Goal: Task Accomplishment & Management: Manage account settings

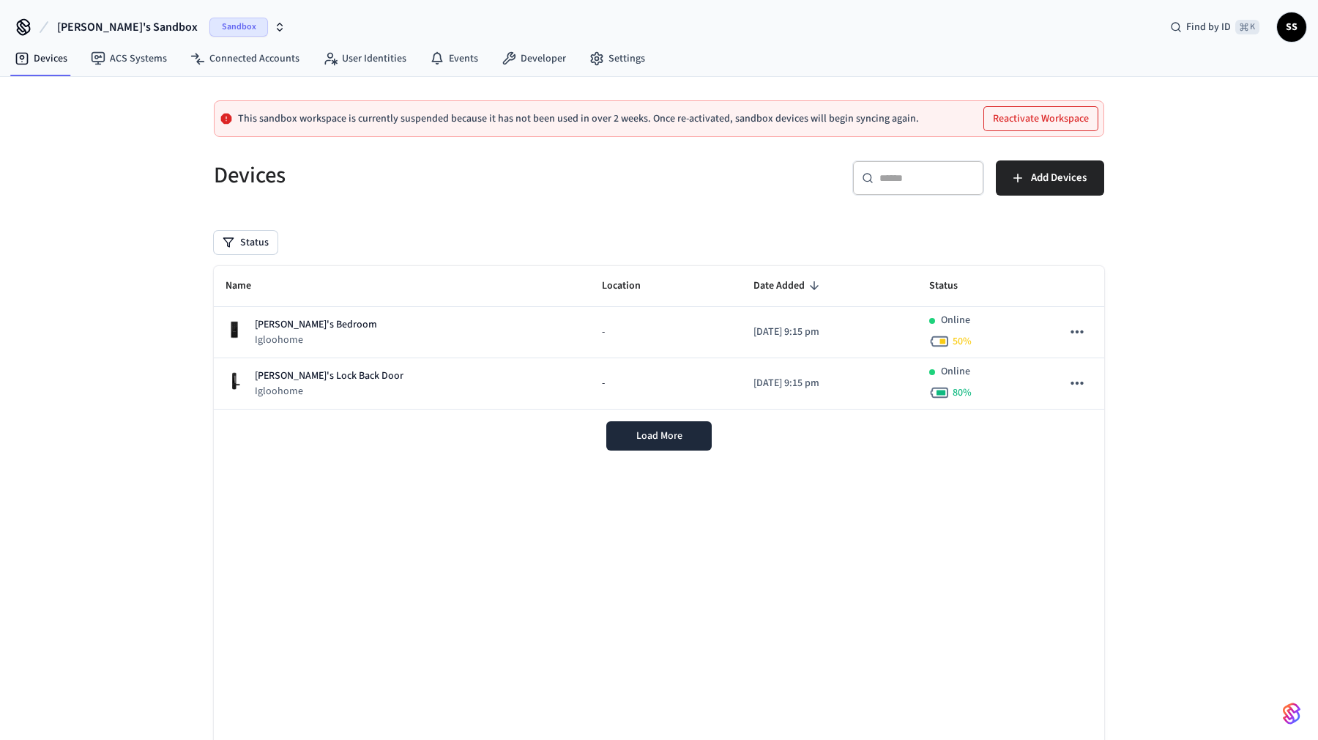
click at [274, 21] on icon "button" at bounding box center [280, 27] width 12 height 12
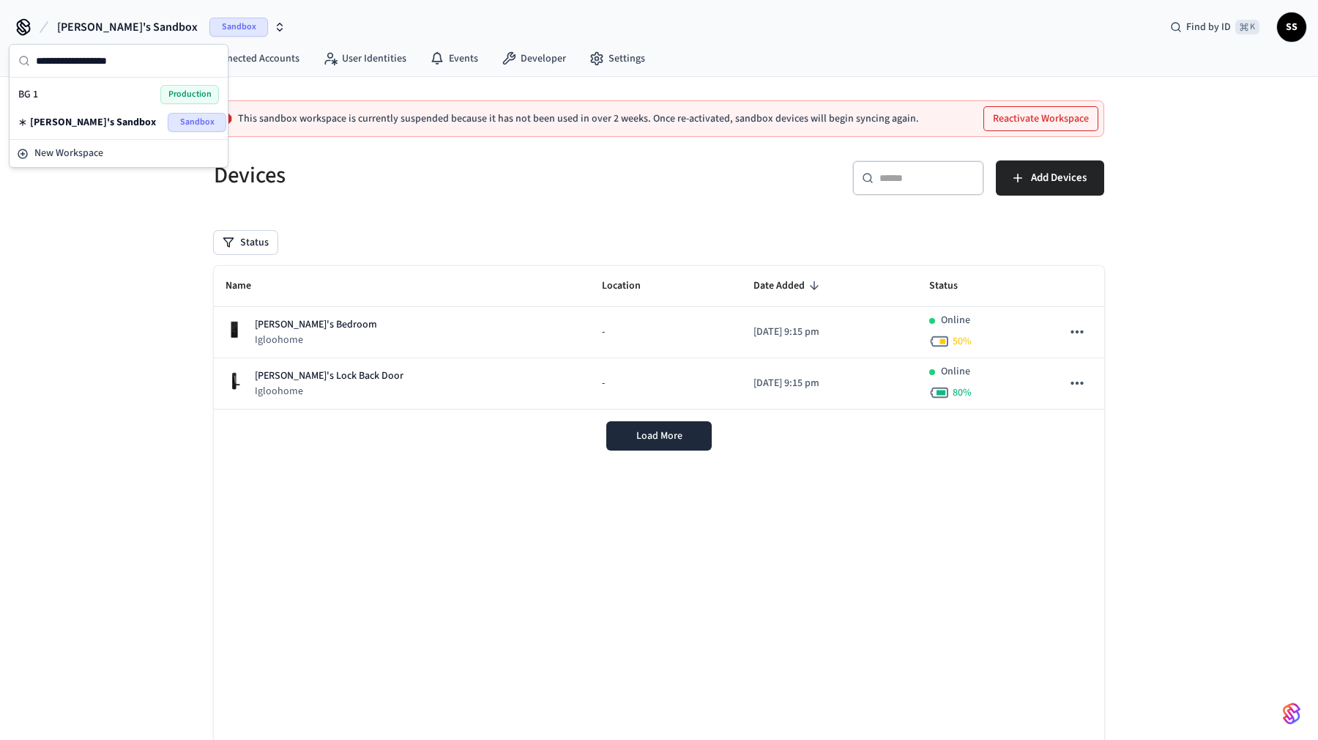
click at [110, 92] on div "BG 1 Production" at bounding box center [118, 94] width 201 height 19
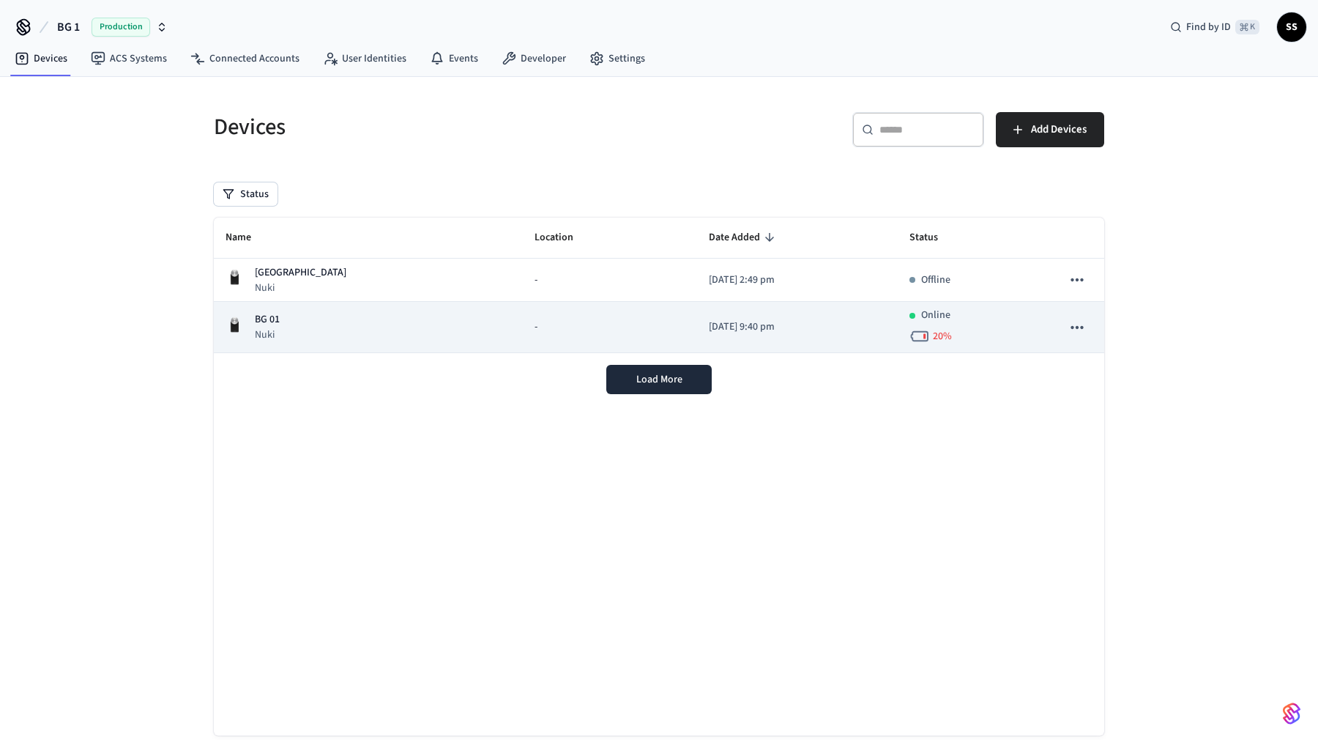
click at [337, 324] on div "BG 01 Nuki" at bounding box center [369, 327] width 286 height 30
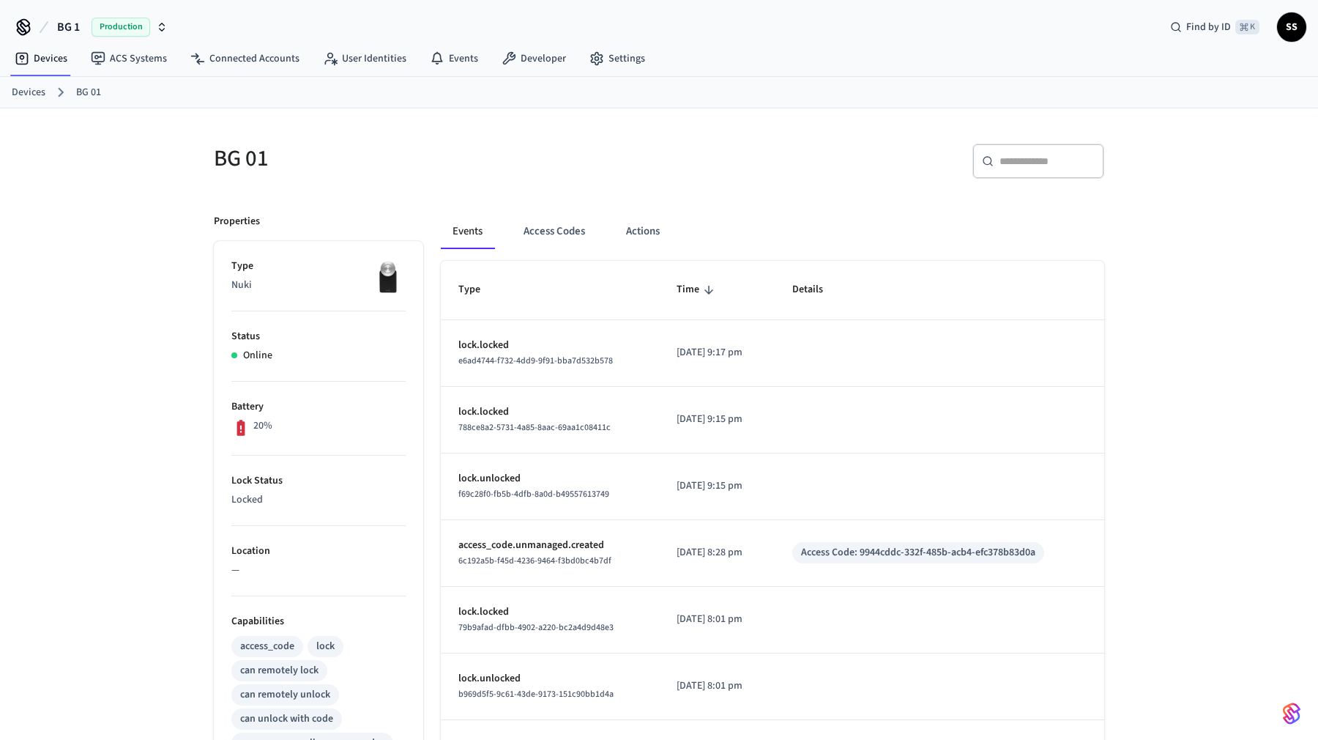
click at [499, 471] on p "lock.unlocked" at bounding box center [549, 478] width 183 height 15
click at [505, 480] on p "lock.unlocked" at bounding box center [549, 478] width 183 height 15
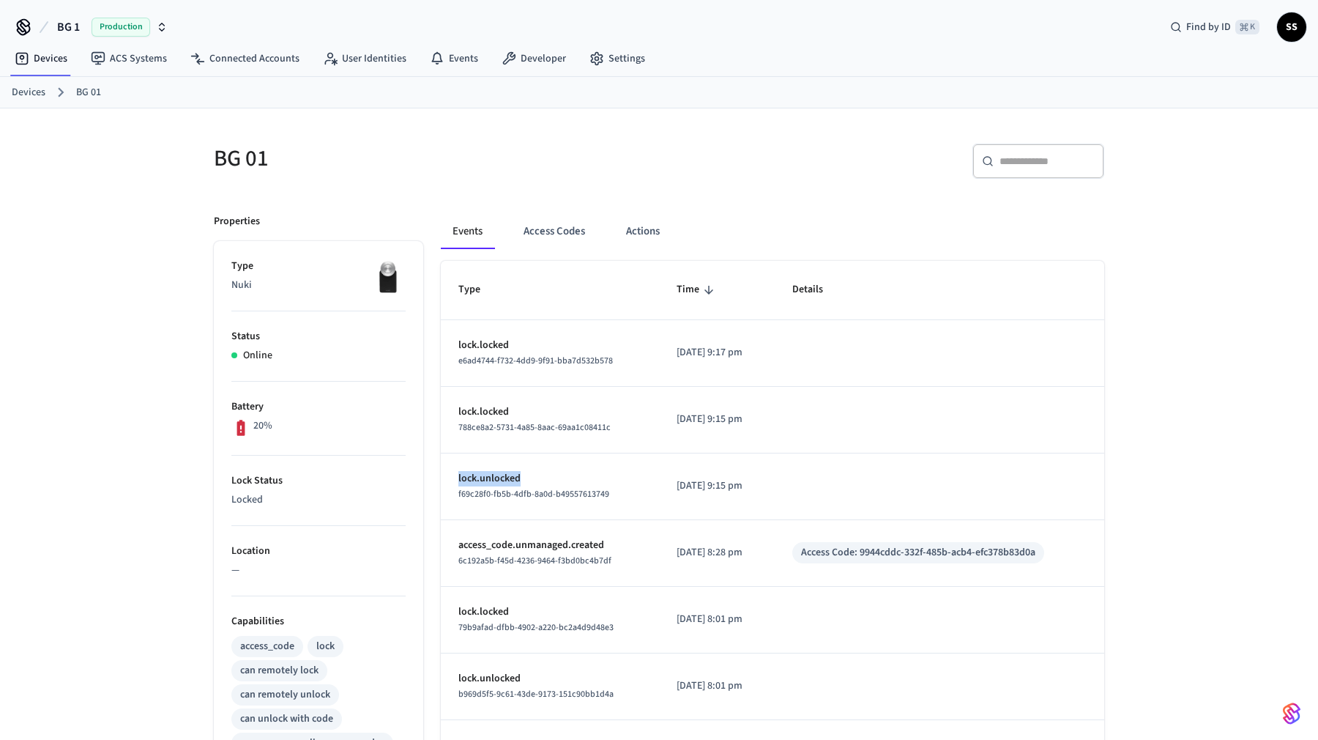
copy p "lock.unlocked"
click at [637, 226] on button "Actions" at bounding box center [642, 231] width 57 height 35
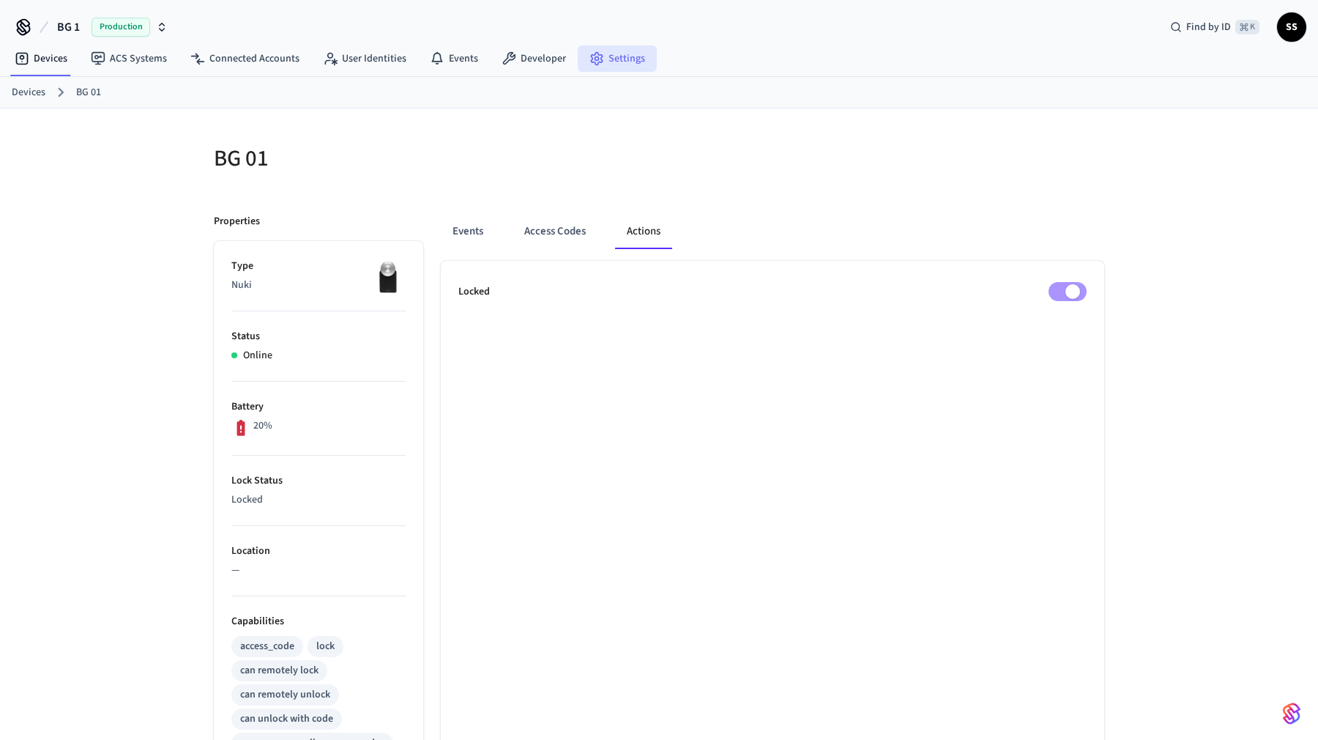
click at [623, 65] on link "Settings" at bounding box center [617, 58] width 79 height 26
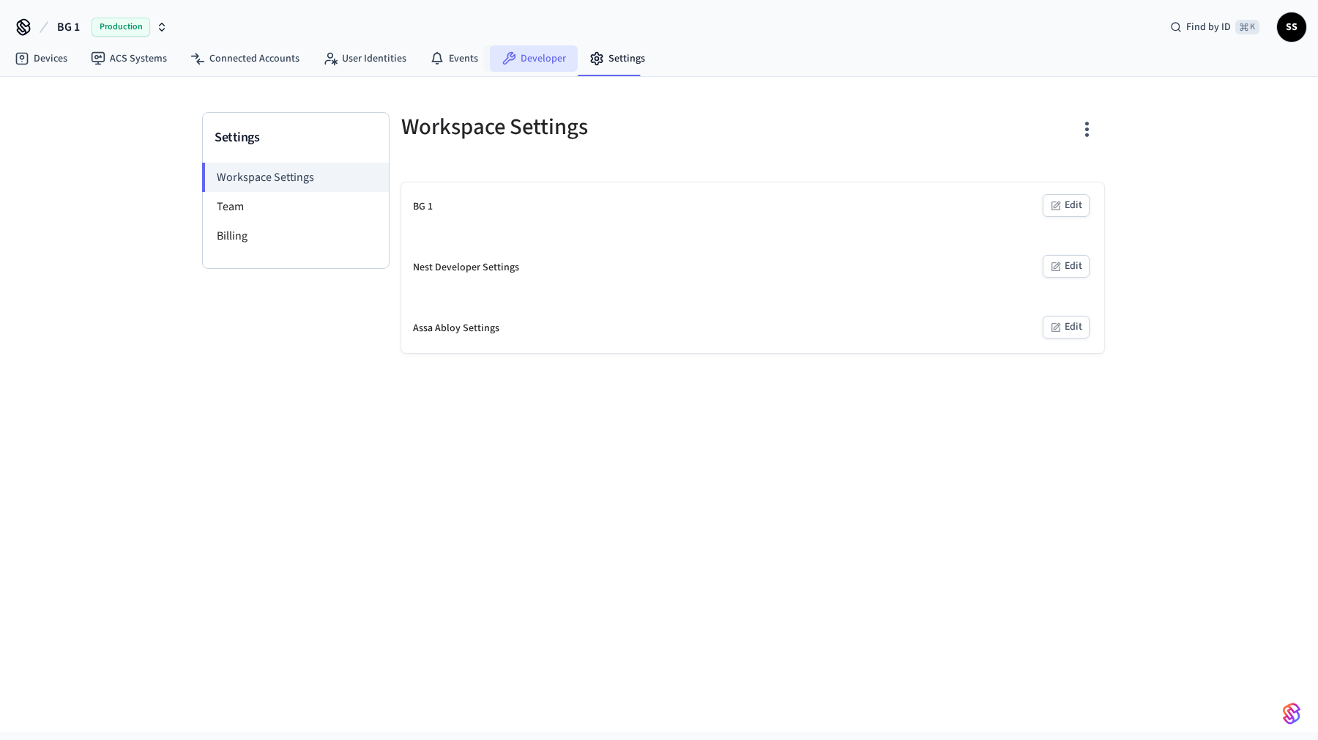
click at [538, 62] on link "Developer" at bounding box center [534, 58] width 88 height 26
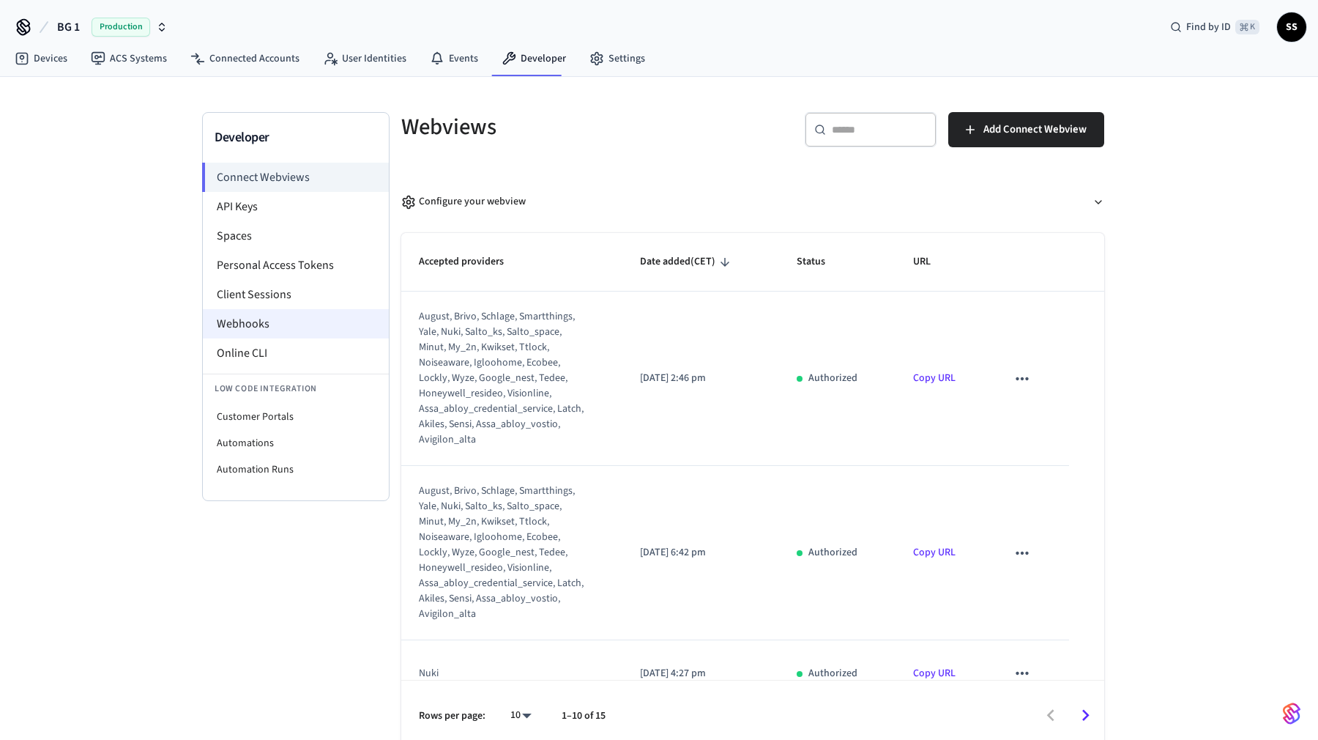
click at [247, 325] on li "Webhooks" at bounding box center [296, 323] width 186 height 29
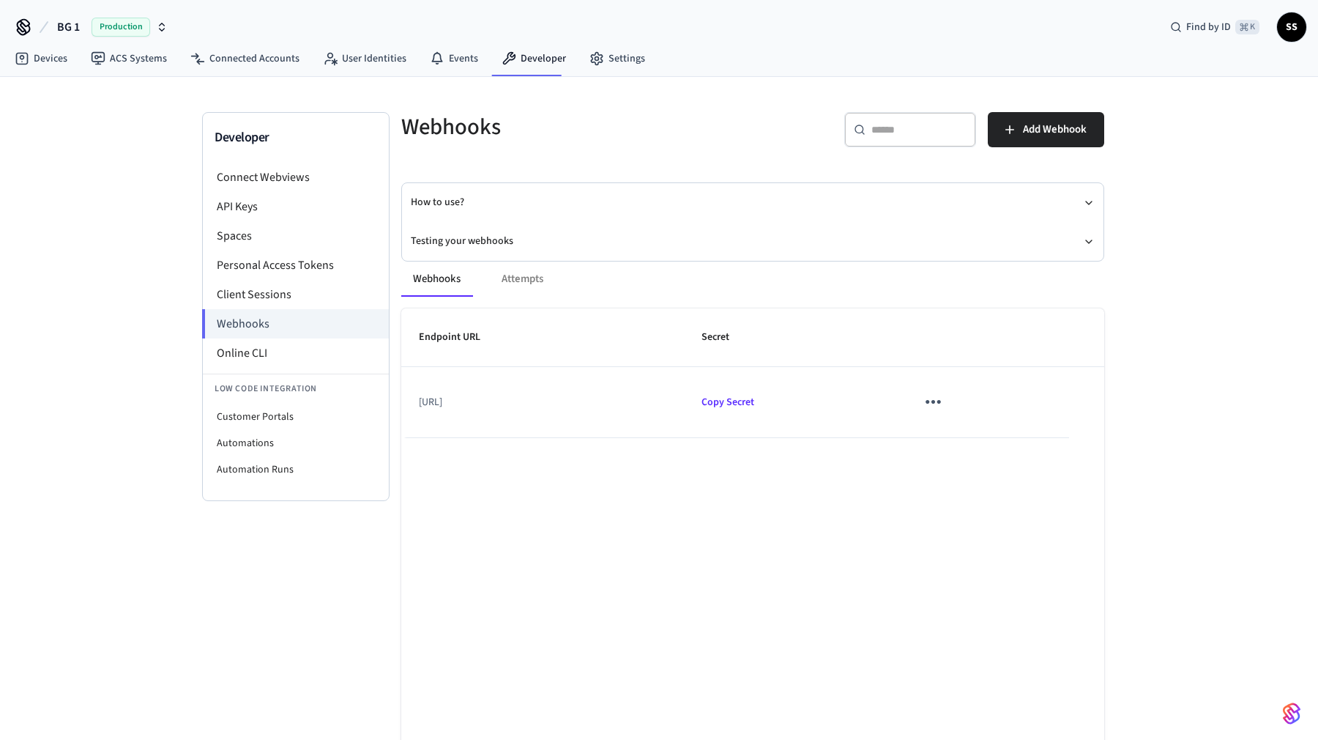
click at [526, 282] on div "Webhooks Attempts" at bounding box center [752, 278] width 703 height 35
click at [945, 396] on icon "sticky table" at bounding box center [933, 401] width 23 height 23
click at [522, 387] on div at bounding box center [659, 370] width 1318 height 740
click at [505, 275] on div "Webhooks Attempts" at bounding box center [752, 278] width 703 height 35
click at [486, 234] on button "Testing your webhooks" at bounding box center [753, 241] width 684 height 39
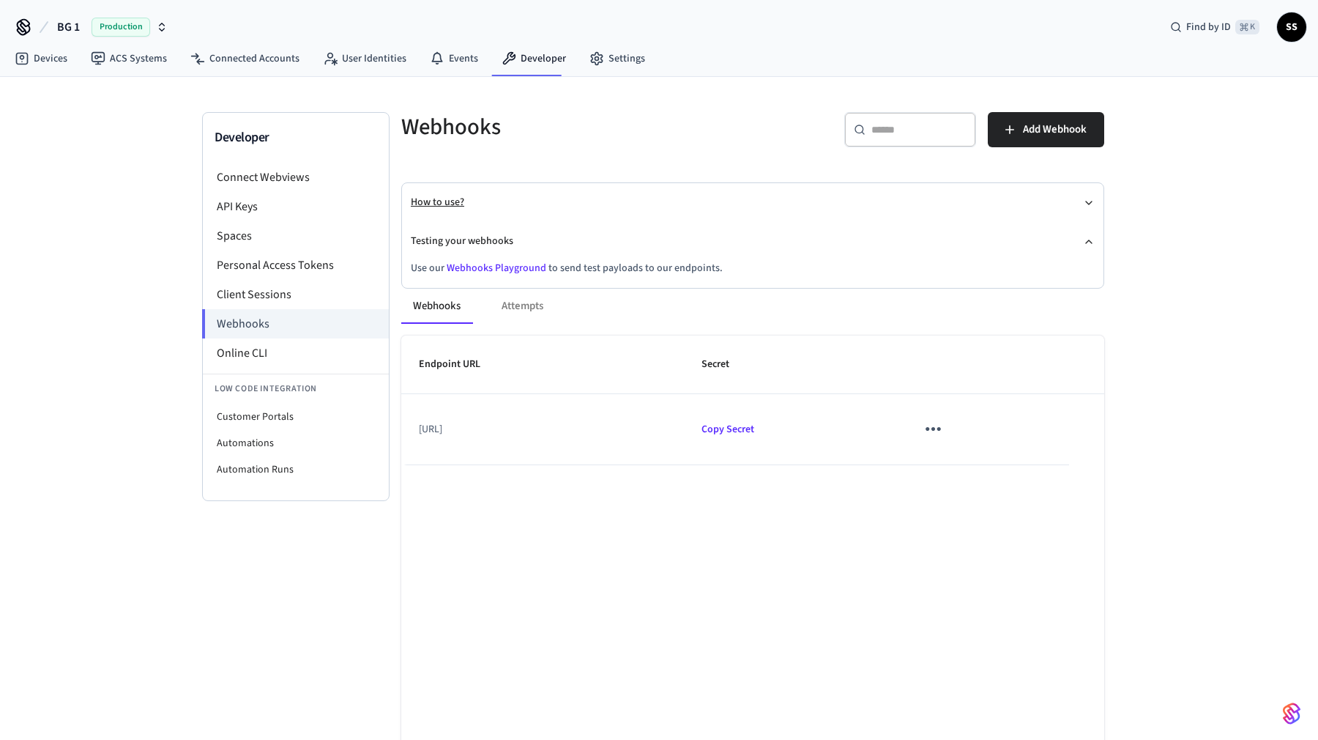
click at [447, 198] on button "How to use?" at bounding box center [753, 202] width 684 height 39
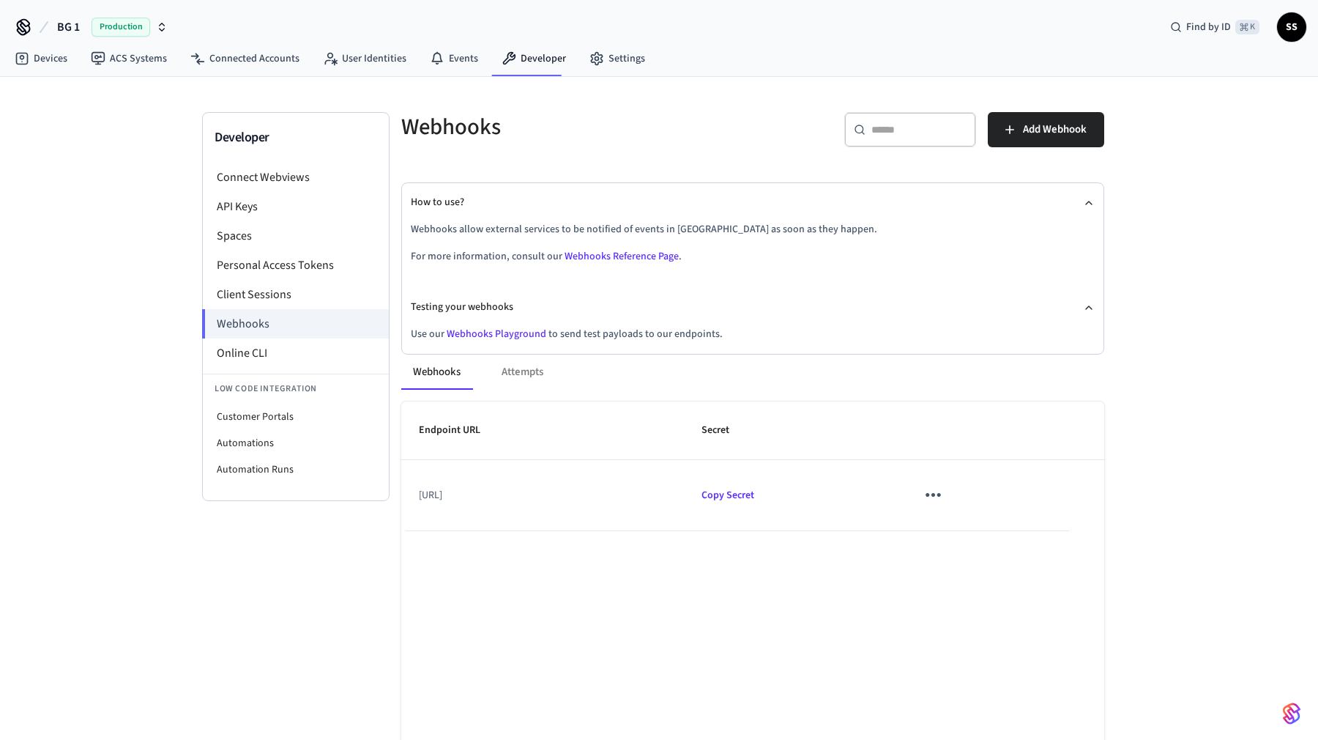
click at [506, 333] on link "Webhooks Playground" at bounding box center [497, 334] width 100 height 15
click at [612, 497] on td "https://www.bettergym.ai/api/webhooks/seam?account=bg1" at bounding box center [542, 495] width 283 height 70
copy td "seam"
click at [49, 61] on link "Devices" at bounding box center [41, 58] width 76 height 26
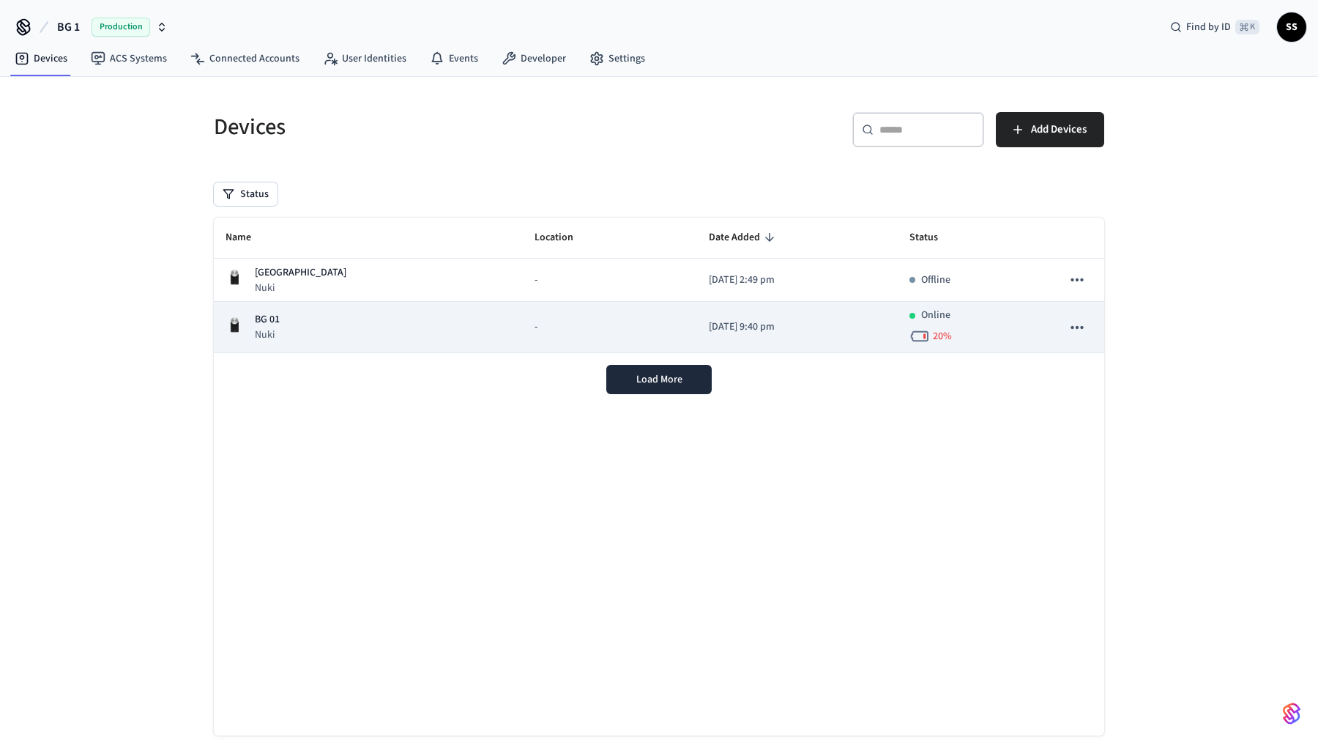
click at [394, 319] on div "BG 01 Nuki" at bounding box center [369, 327] width 286 height 30
